Goal: Use online tool/utility: Use online tool/utility

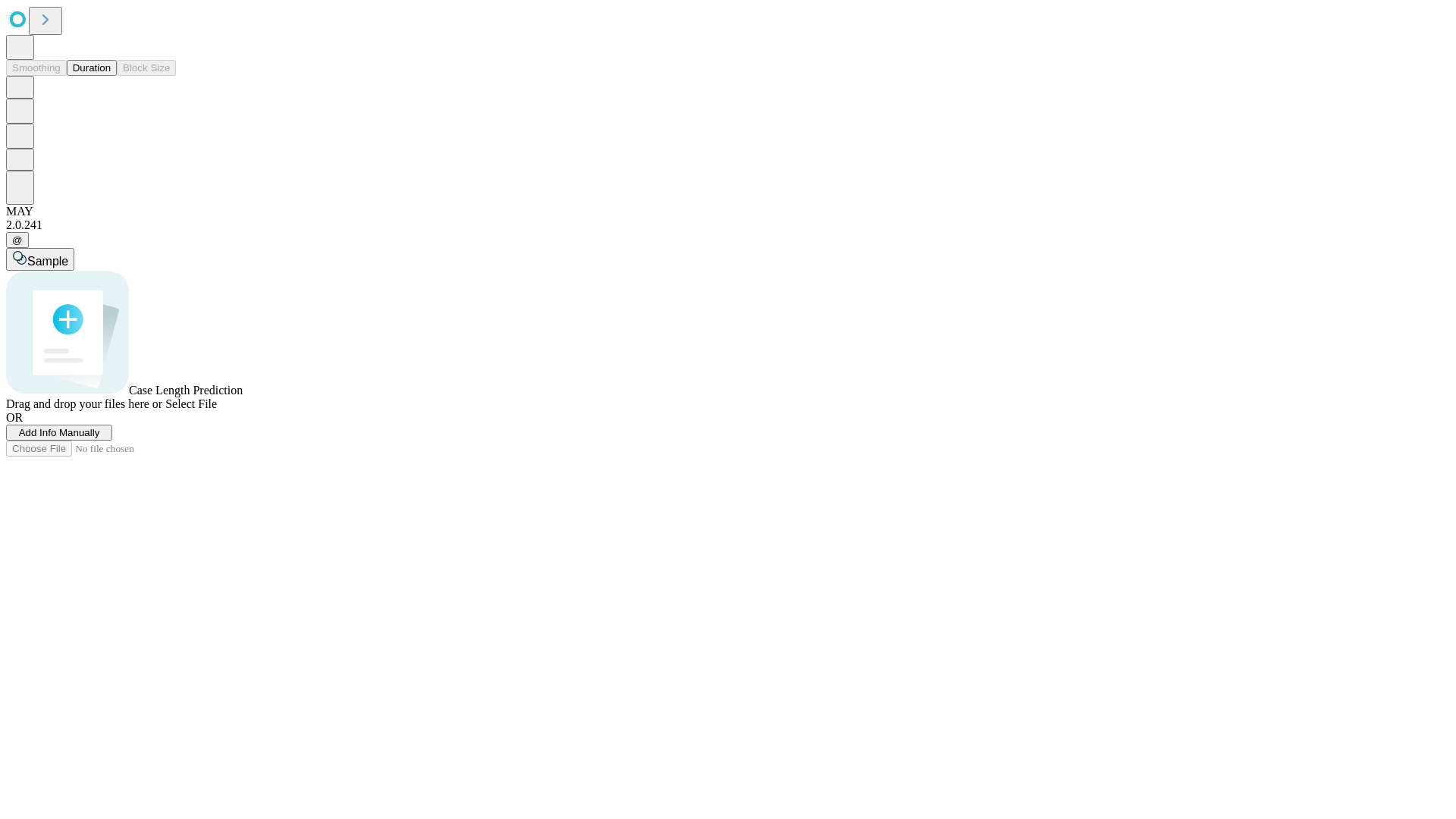
click at [111, 76] on button "Duration" at bounding box center [92, 68] width 50 height 16
click at [100, 438] on span "Add Info Manually" at bounding box center [59, 433] width 81 height 12
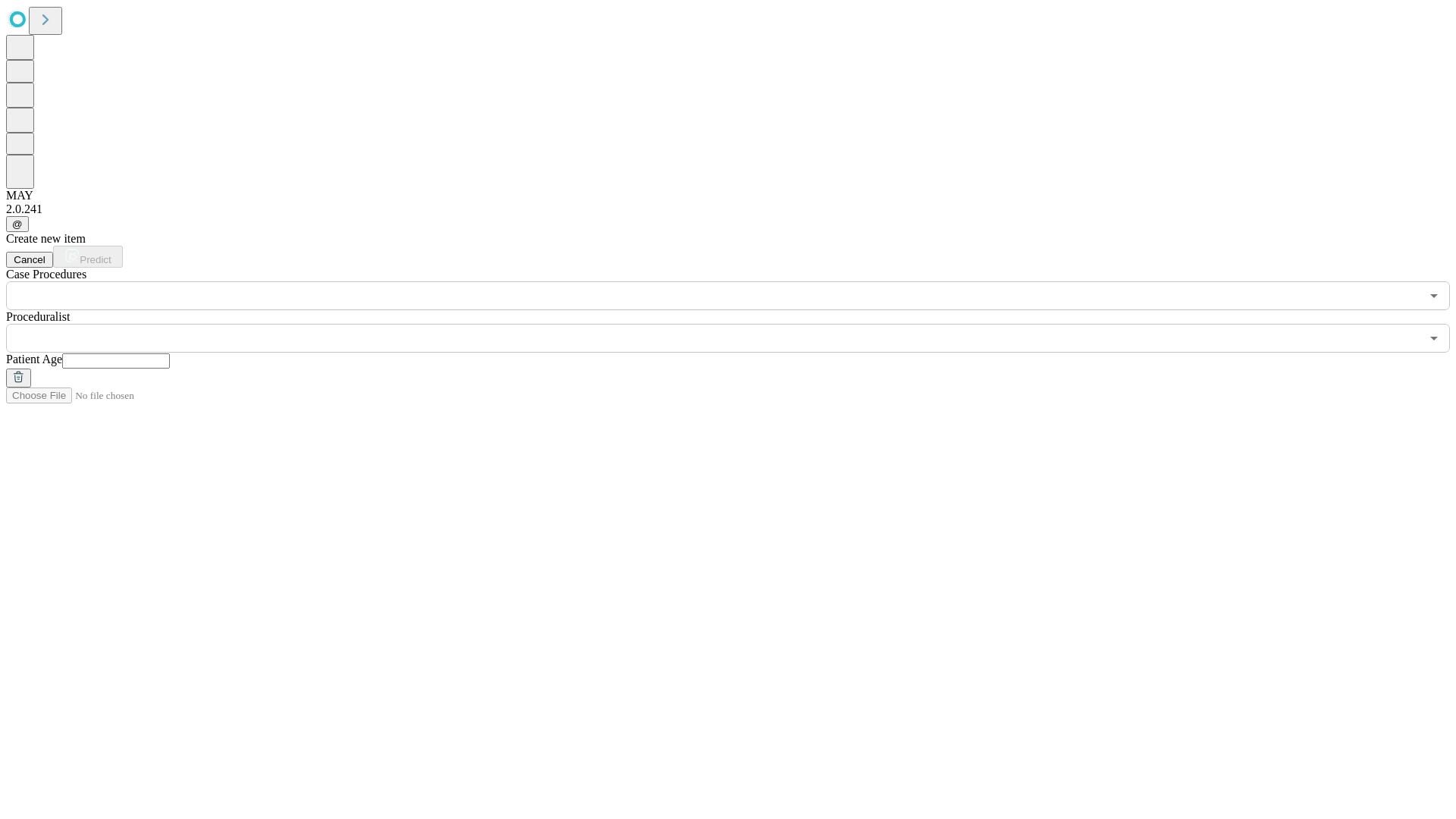
click at [170, 353] on input "text" at bounding box center [116, 361] width 108 height 15
type input "**"
click at [739, 324] on input "text" at bounding box center [713, 338] width 1414 height 29
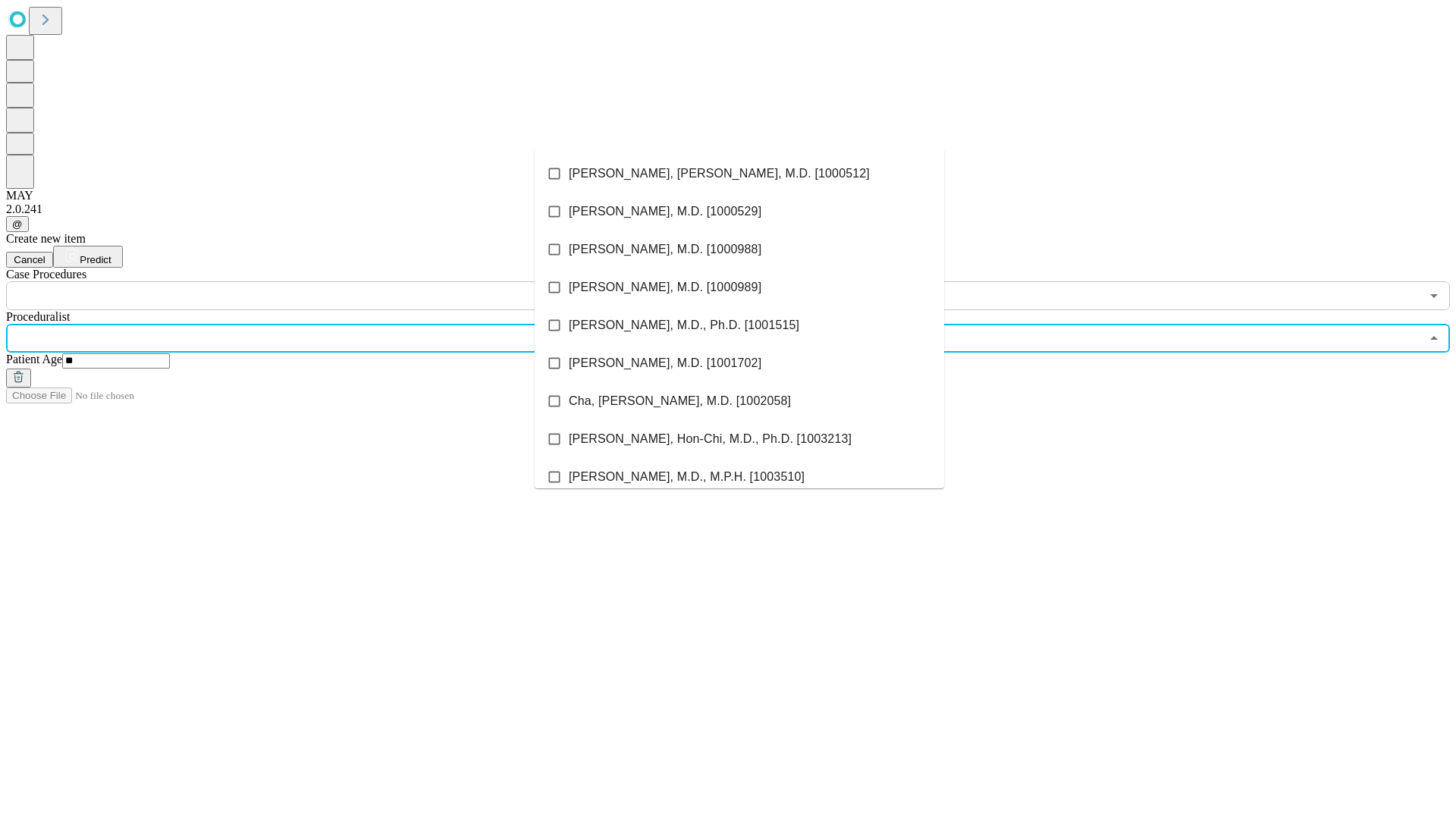
click at [740, 174] on li "[PERSON_NAME], [PERSON_NAME], M.D. [1000512]" at bounding box center [740, 173] width 410 height 38
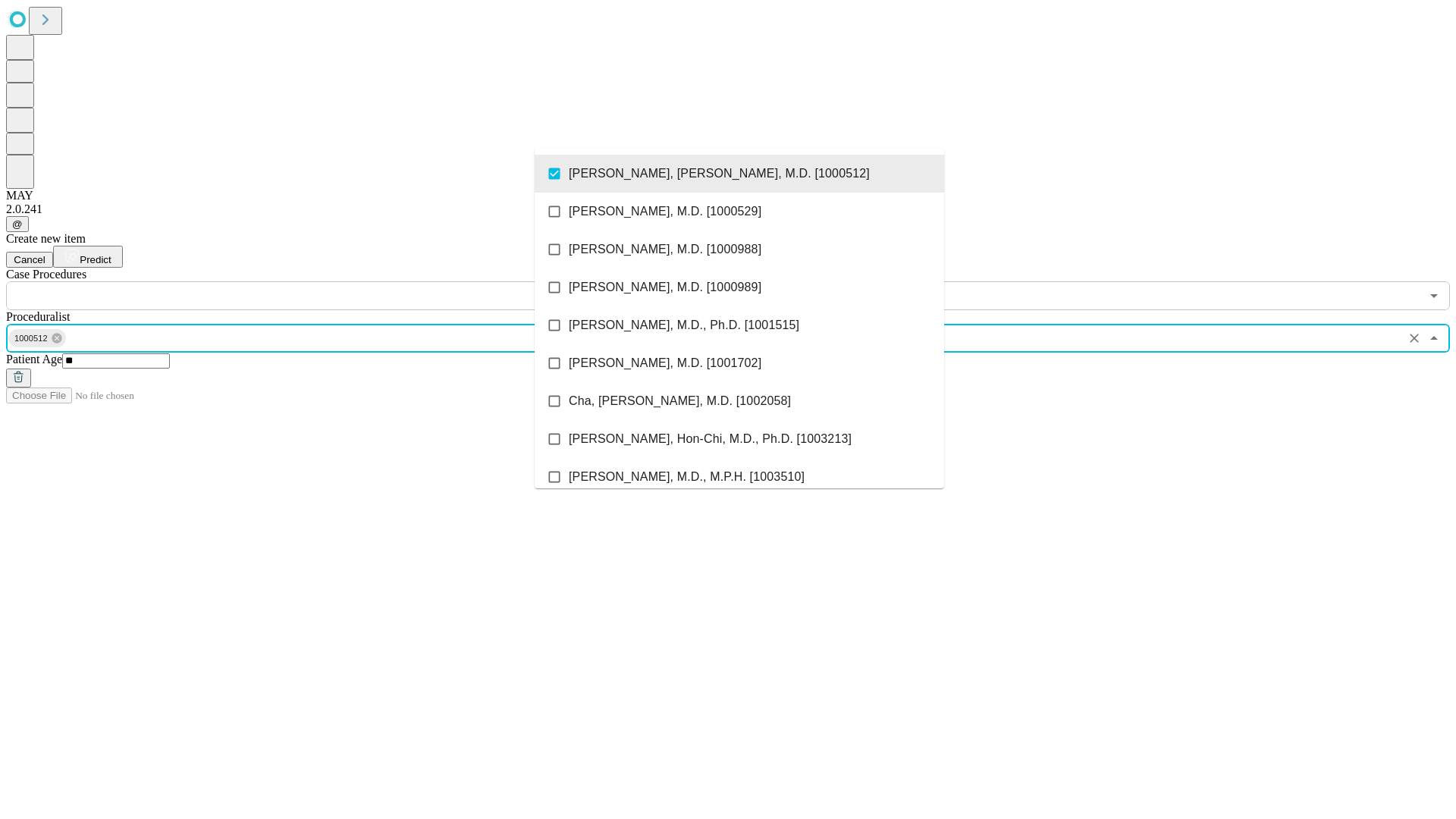
click at [319, 281] on input "text" at bounding box center [713, 296] width 1414 height 29
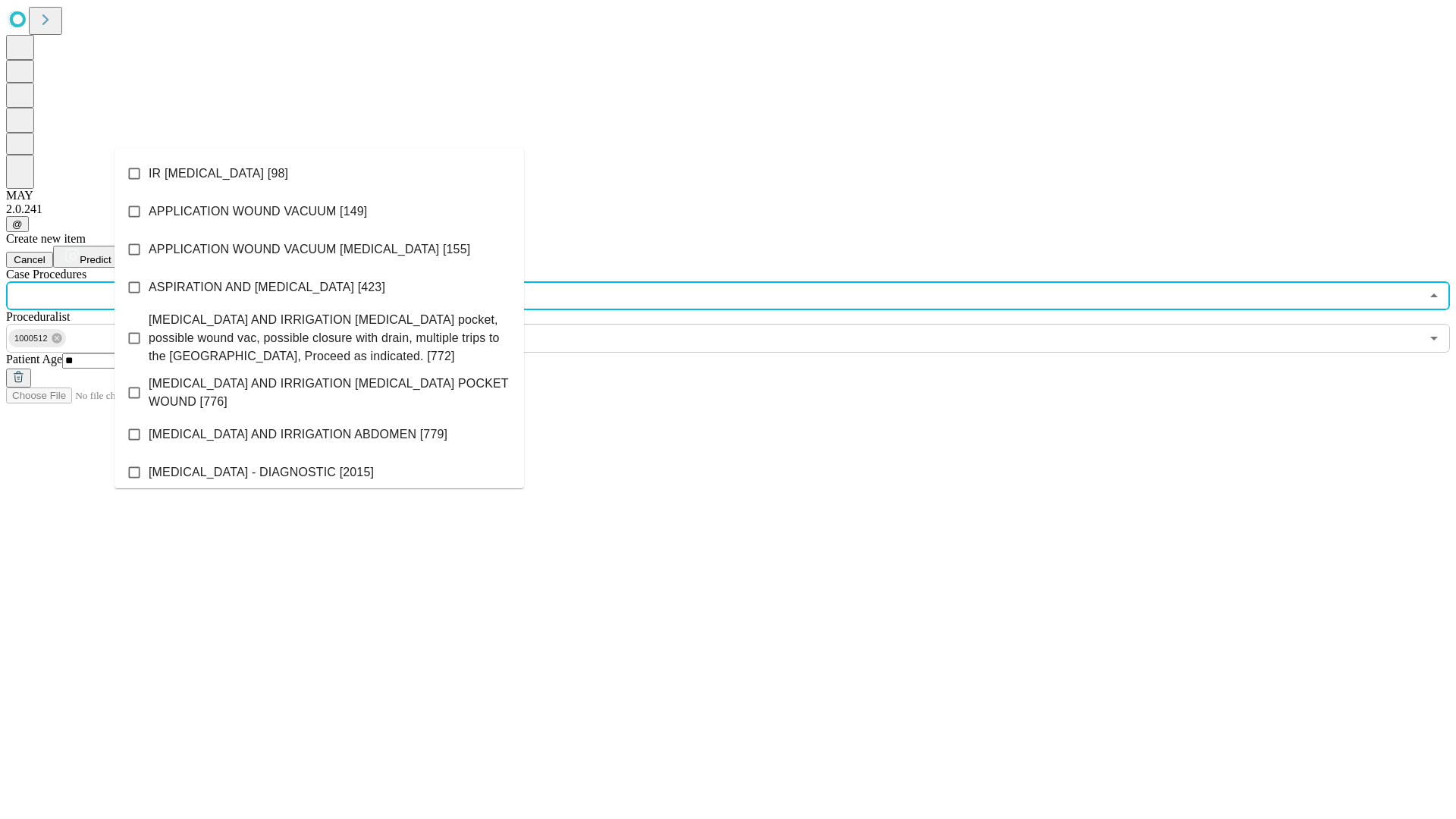
click at [320, 174] on li "IR [MEDICAL_DATA] [98]" at bounding box center [319, 173] width 410 height 38
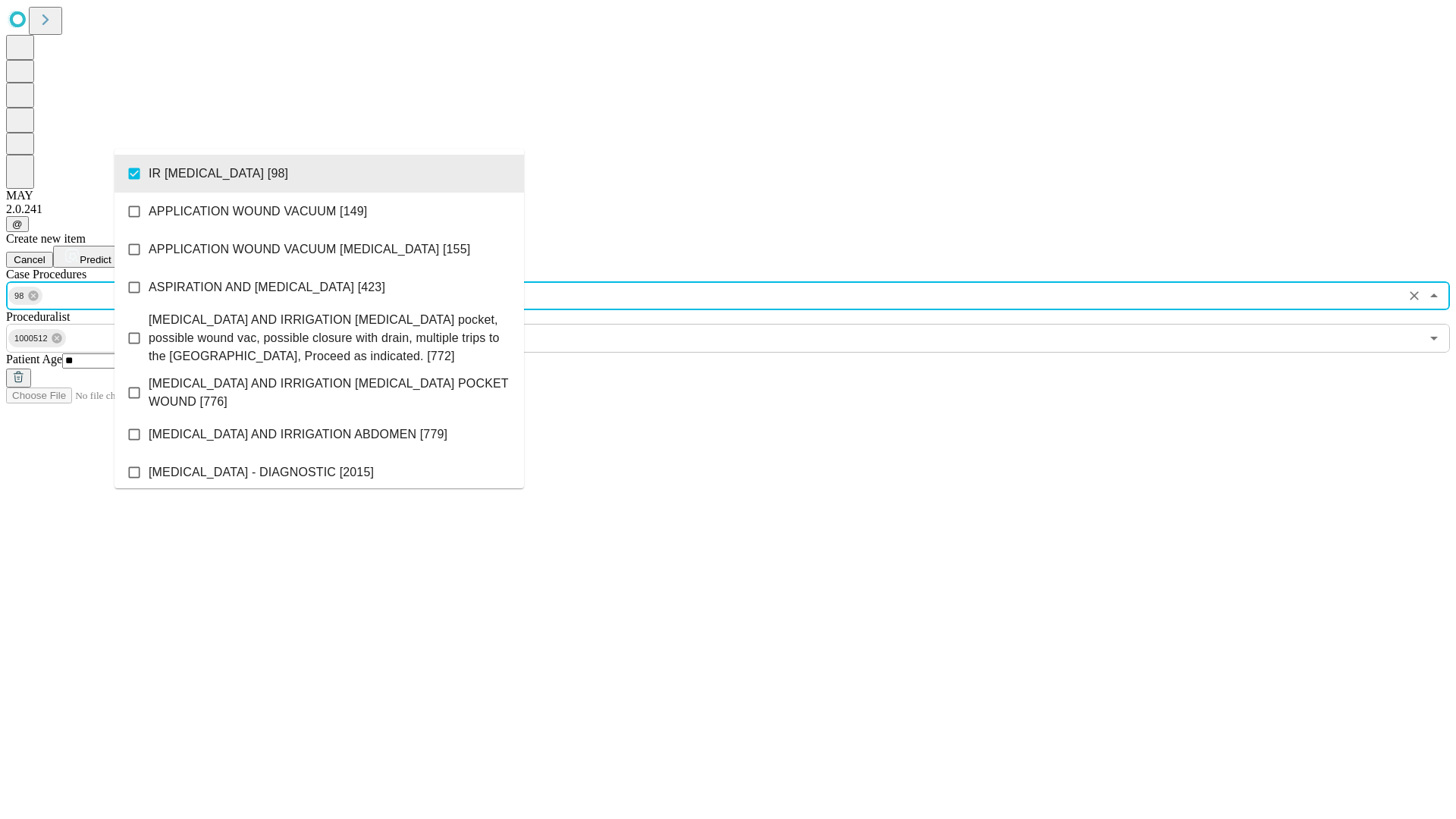
click at [111, 254] on span "Predict" at bounding box center [94, 260] width 31 height 12
